Goal: Find specific page/section: Find specific page/section

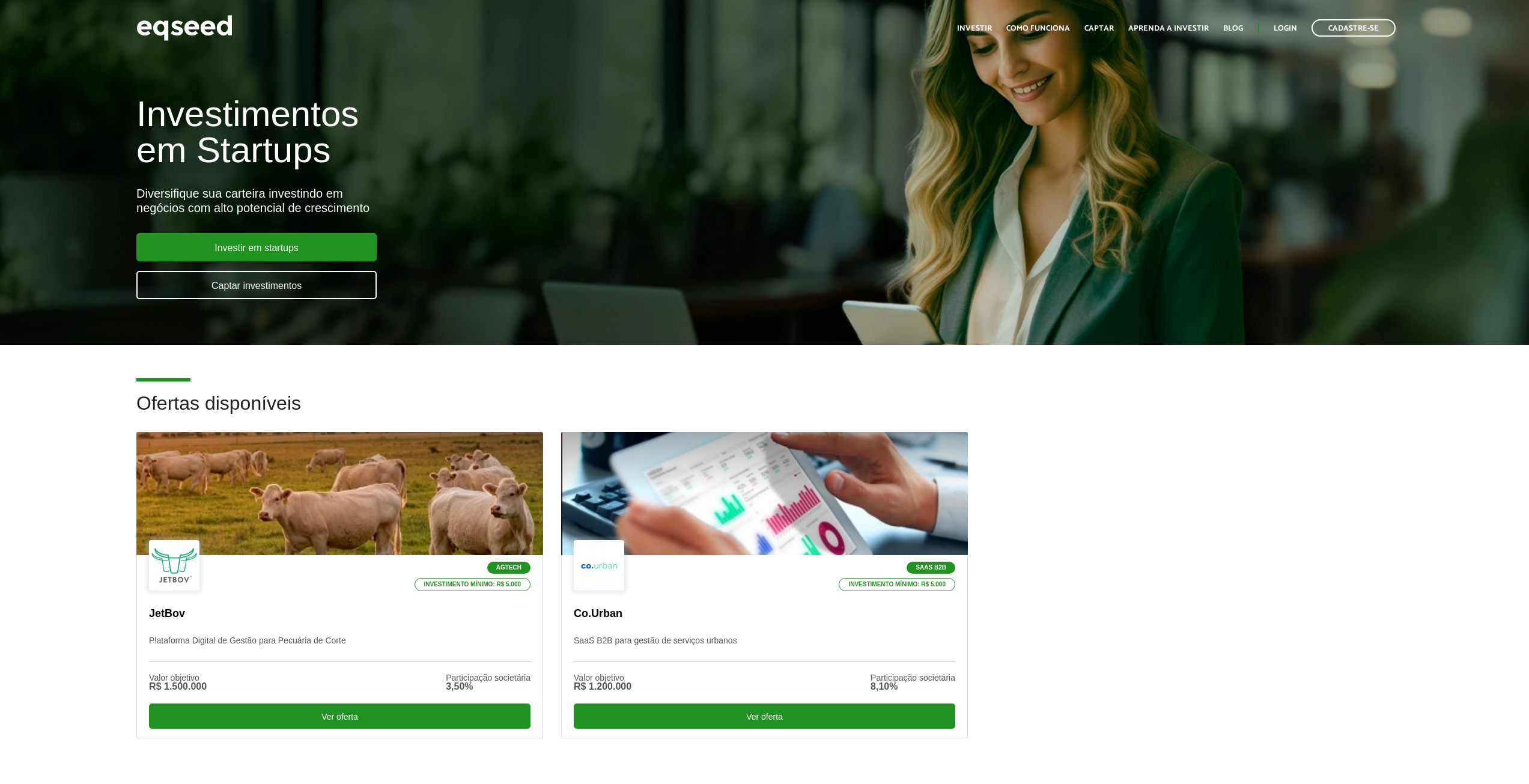
click at [1335, 276] on div "Investimentos em Startups Diversifique sua carteira investindo em negócios com …" at bounding box center [764, 190] width 1529 height 236
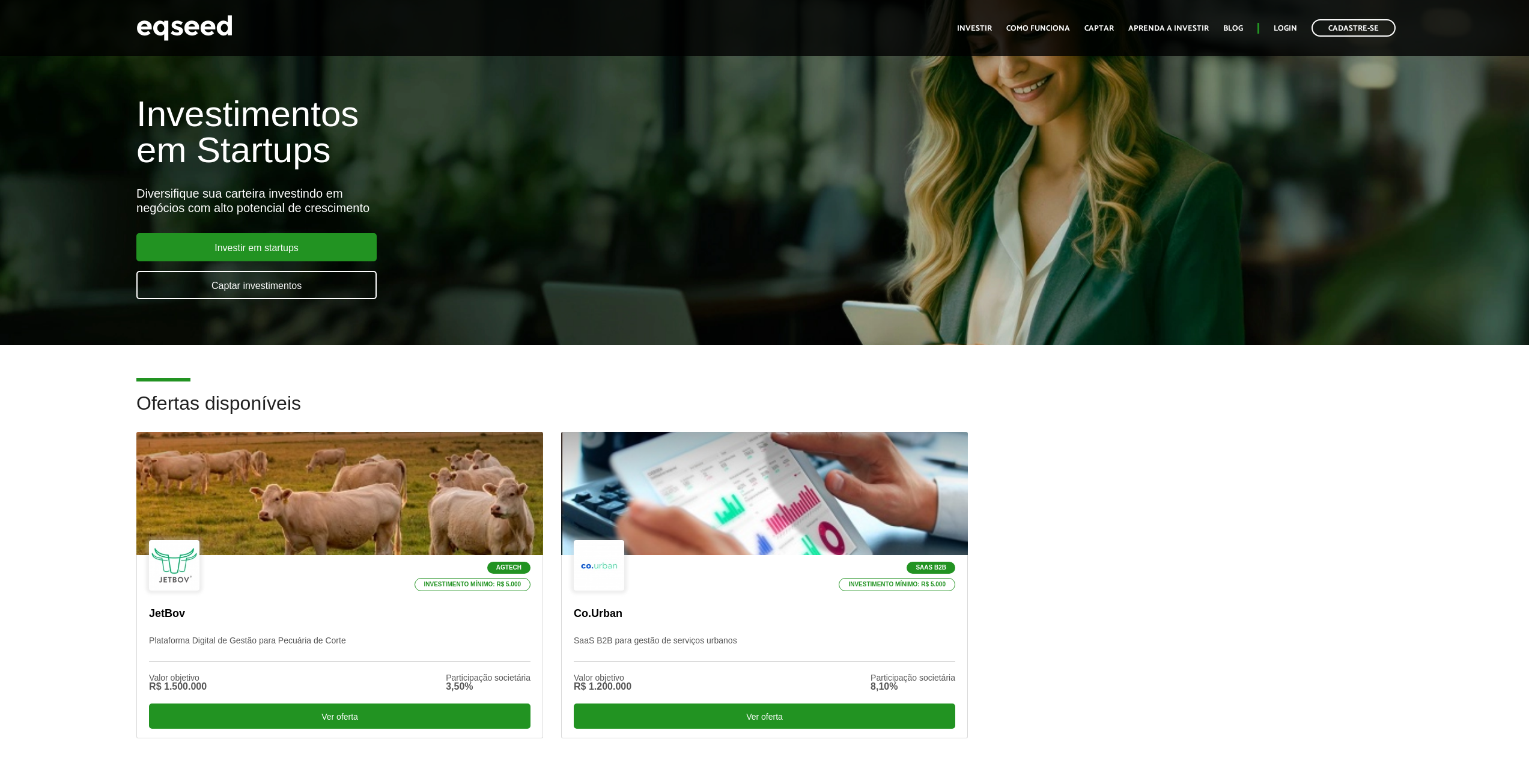
scroll to position [2925, 0]
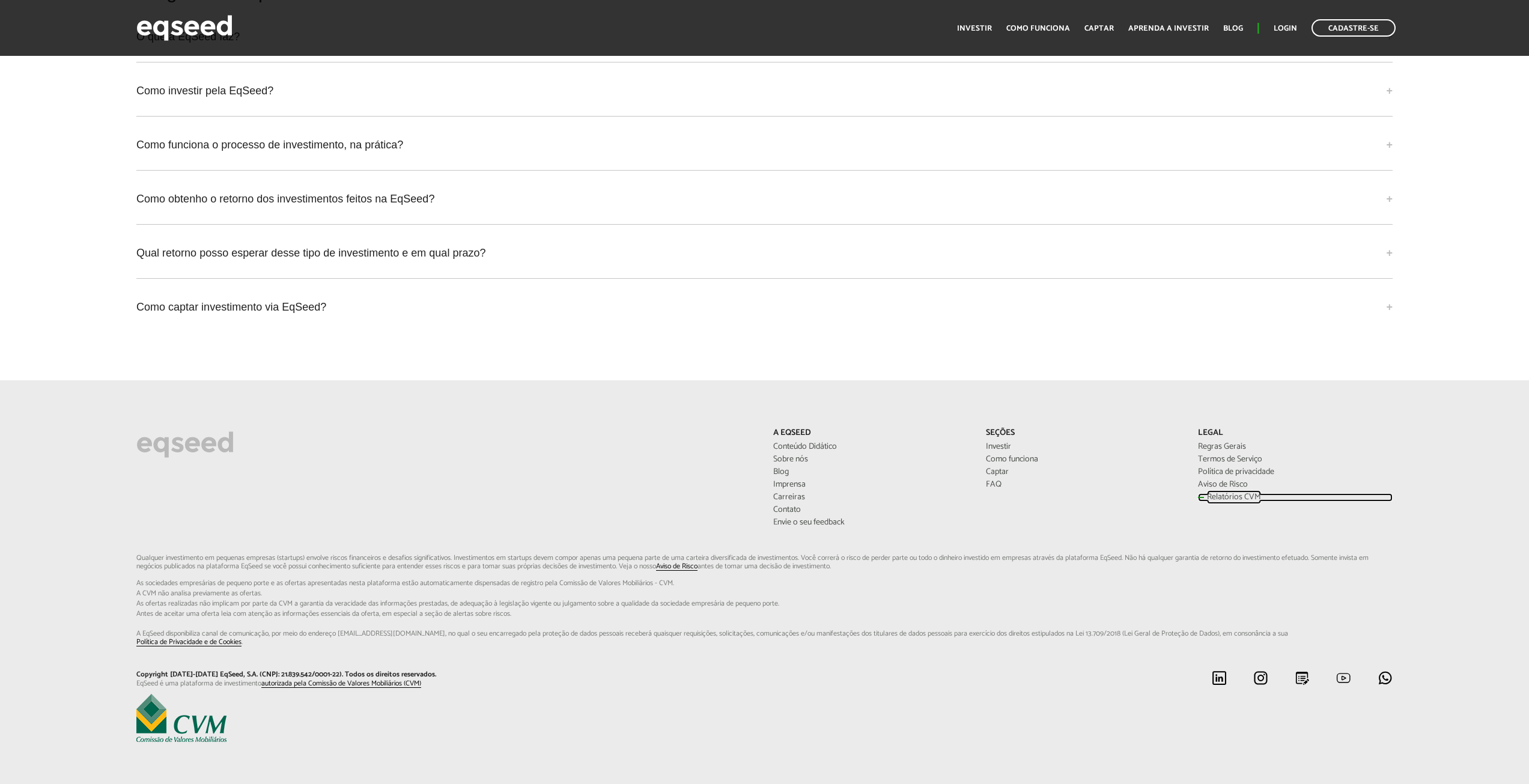
click at [1236, 501] on link "Relatórios CVM" at bounding box center [1295, 498] width 194 height 8
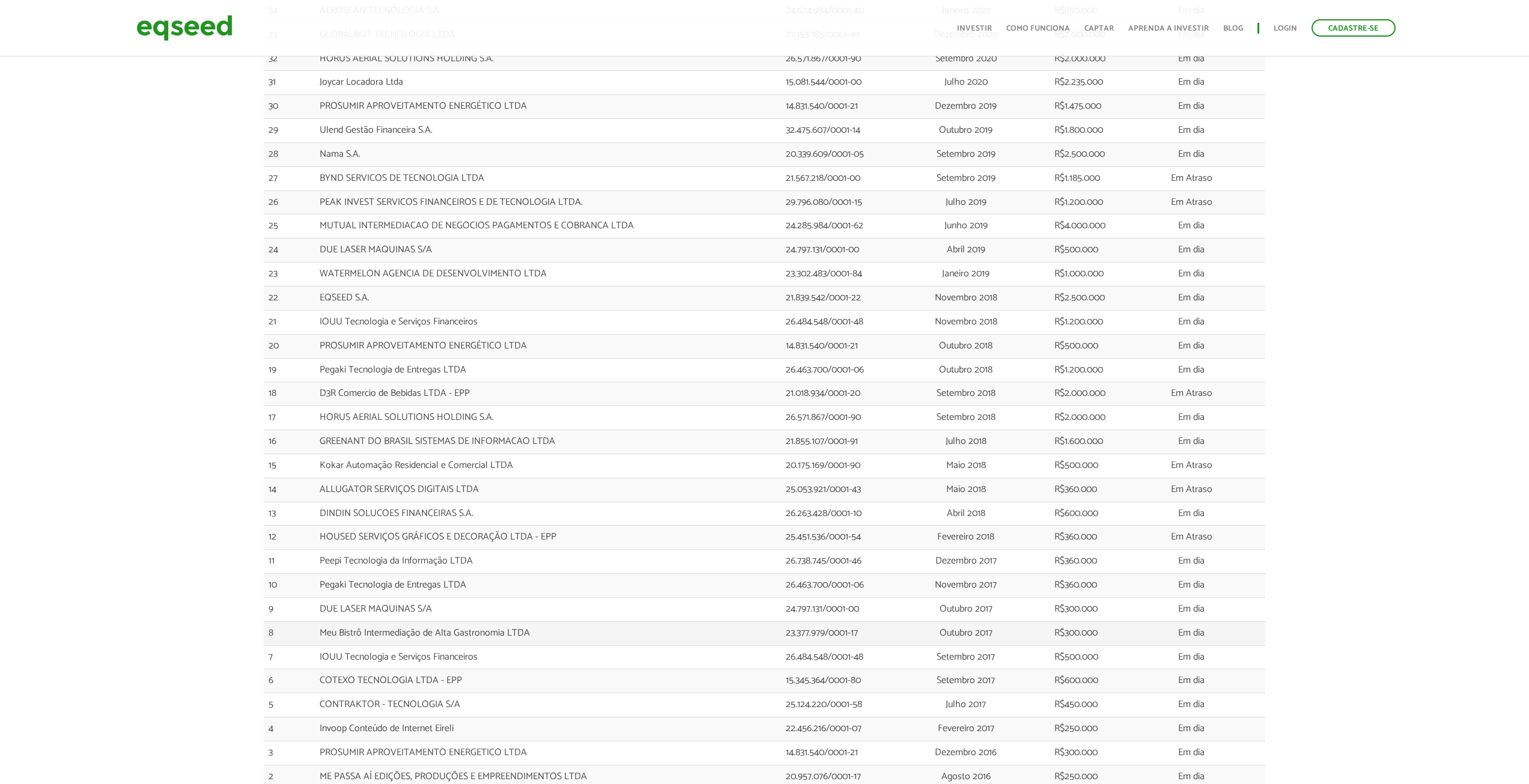
scroll to position [1427, 0]
